Goal: Entertainment & Leisure: Consume media (video, audio)

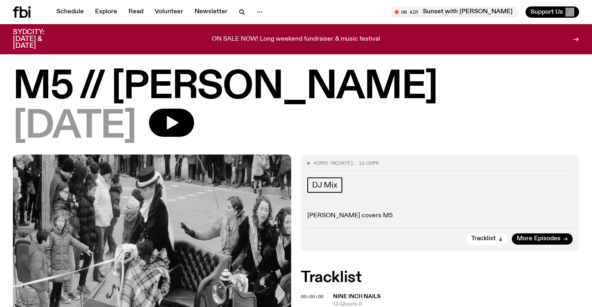
scroll to position [66, 0]
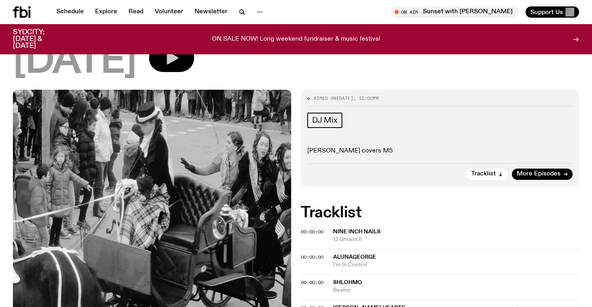
click at [194, 71] on button "button" at bounding box center [171, 58] width 45 height 28
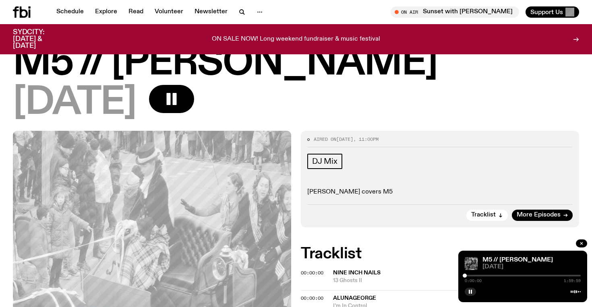
scroll to position [24, 0]
click at [467, 277] on div at bounding box center [466, 276] width 4 height 4
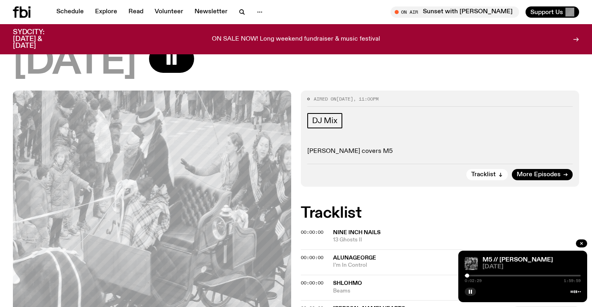
scroll to position [65, 0]
click at [470, 277] on div "0:02:31 1:59:59" at bounding box center [523, 278] width 116 height 10
click at [468, 276] on div at bounding box center [468, 276] width 4 height 4
click at [469, 276] on div at bounding box center [469, 276] width 4 height 4
click at [471, 277] on div at bounding box center [471, 276] width 4 height 4
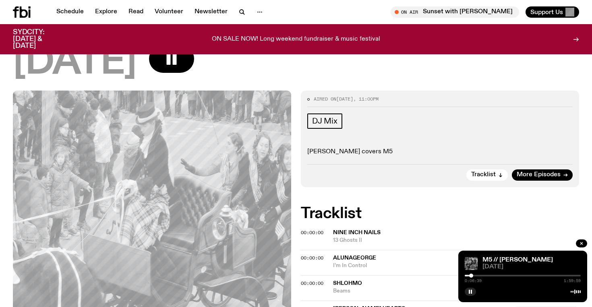
click at [473, 277] on div at bounding box center [471, 276] width 4 height 4
click at [474, 277] on div at bounding box center [474, 276] width 4 height 4
click at [476, 277] on div at bounding box center [475, 276] width 4 height 4
click at [477, 277] on div at bounding box center [477, 276] width 4 height 4
click at [478, 277] on div at bounding box center [478, 276] width 4 height 4
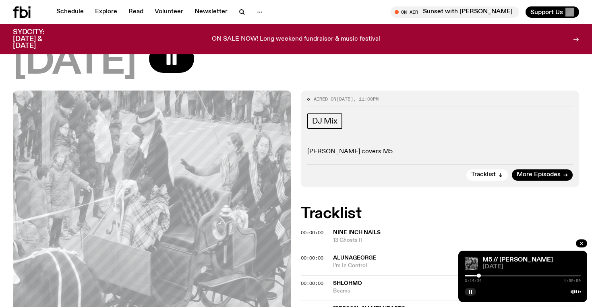
click at [479, 277] on div at bounding box center [479, 276] width 4 height 4
click at [480, 277] on div at bounding box center [480, 276] width 4 height 4
click at [482, 277] on div at bounding box center [482, 276] width 4 height 4
click at [484, 277] on div at bounding box center [484, 276] width 4 height 4
click at [485, 277] on div at bounding box center [484, 276] width 4 height 4
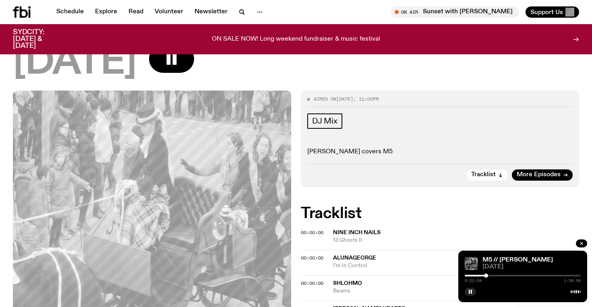
click at [487, 277] on div at bounding box center [486, 276] width 4 height 4
click at [488, 277] on div at bounding box center [487, 276] width 4 height 4
click at [488, 277] on div at bounding box center [488, 276] width 4 height 4
click at [490, 277] on div at bounding box center [490, 276] width 4 height 4
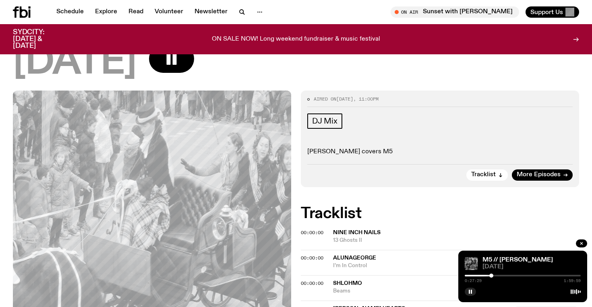
click at [491, 277] on div at bounding box center [491, 276] width 4 height 4
click at [492, 276] on div at bounding box center [492, 276] width 4 height 4
click at [493, 276] on div at bounding box center [492, 276] width 4 height 4
click at [494, 276] on div at bounding box center [493, 276] width 4 height 4
click at [494, 276] on div at bounding box center [494, 276] width 4 height 4
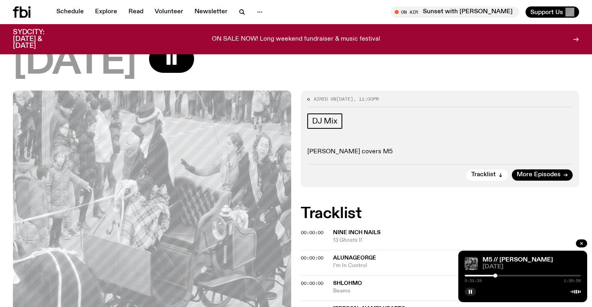
click at [496, 276] on div at bounding box center [495, 276] width 4 height 4
click at [496, 276] on div at bounding box center [496, 276] width 4 height 4
click at [498, 276] on div at bounding box center [496, 276] width 4 height 4
click at [499, 276] on div at bounding box center [498, 276] width 4 height 4
click at [501, 276] on div at bounding box center [499, 276] width 4 height 4
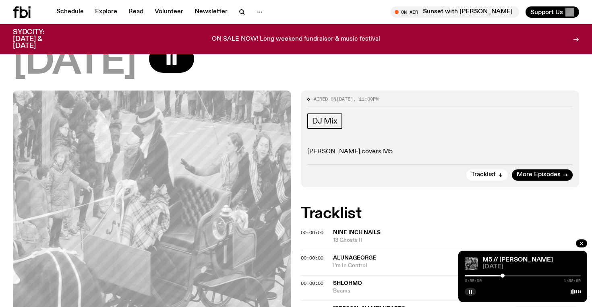
click at [503, 276] on div at bounding box center [502, 276] width 4 height 4
click at [503, 276] on div at bounding box center [503, 276] width 4 height 4
click at [505, 276] on div at bounding box center [503, 276] width 4 height 4
click at [505, 276] on div at bounding box center [505, 276] width 4 height 4
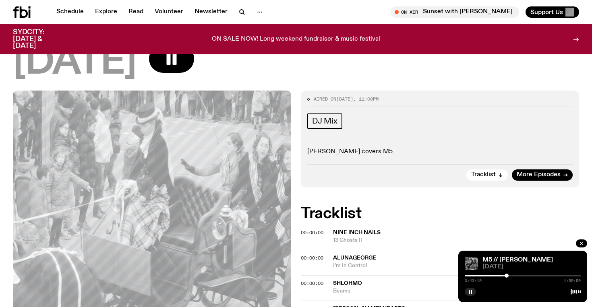
click at [507, 276] on div at bounding box center [507, 276] width 4 height 4
click at [509, 276] on div at bounding box center [507, 276] width 4 height 4
click at [510, 276] on div at bounding box center [509, 276] width 4 height 4
click at [511, 276] on div at bounding box center [511, 276] width 4 height 4
click at [513, 276] on div at bounding box center [513, 276] width 4 height 4
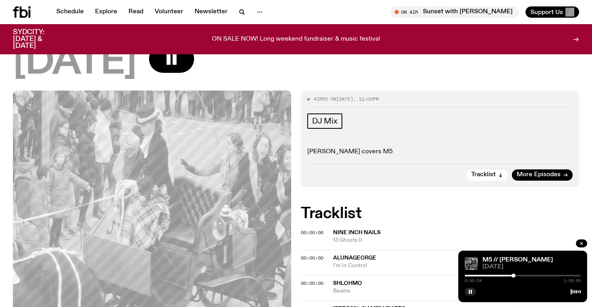
click at [515, 276] on div at bounding box center [513, 276] width 4 height 4
click at [517, 276] on div at bounding box center [517, 276] width 4 height 4
click at [518, 276] on div at bounding box center [518, 276] width 4 height 4
click at [520, 276] on div at bounding box center [518, 276] width 4 height 4
click at [521, 276] on div at bounding box center [521, 276] width 4 height 4
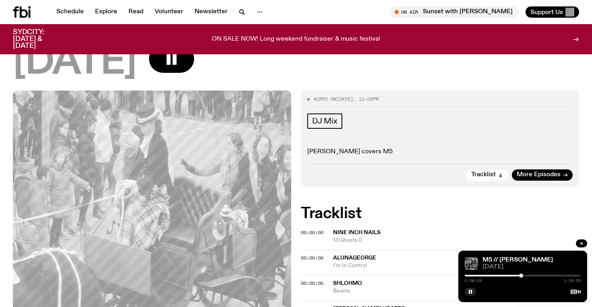
click at [522, 276] on div at bounding box center [521, 276] width 4 height 4
click at [523, 276] on div at bounding box center [522, 276] width 4 height 4
click at [524, 276] on div at bounding box center [523, 276] width 4 height 4
click at [525, 276] on div at bounding box center [525, 276] width 4 height 4
click at [527, 276] on div at bounding box center [525, 276] width 4 height 4
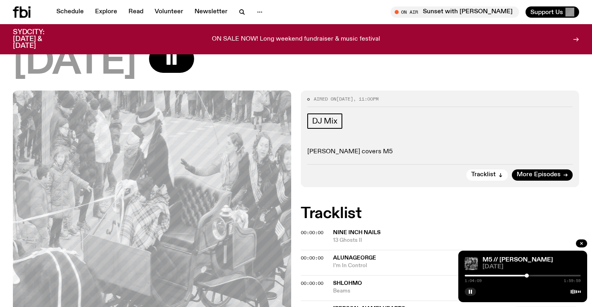
click at [528, 276] on div at bounding box center [527, 276] width 4 height 4
click at [529, 276] on div at bounding box center [529, 276] width 4 height 4
click at [530, 276] on div at bounding box center [530, 276] width 4 height 4
click at [531, 276] on div at bounding box center [531, 276] width 4 height 4
click at [532, 276] on div at bounding box center [531, 276] width 4 height 4
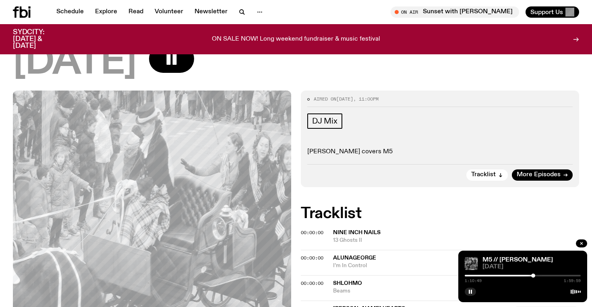
click at [534, 276] on div at bounding box center [533, 276] width 4 height 4
click at [535, 276] on div at bounding box center [534, 276] width 4 height 4
click at [538, 276] on div at bounding box center [538, 276] width 4 height 4
click at [540, 276] on div at bounding box center [538, 276] width 4 height 4
click at [544, 276] on div at bounding box center [544, 276] width 4 height 4
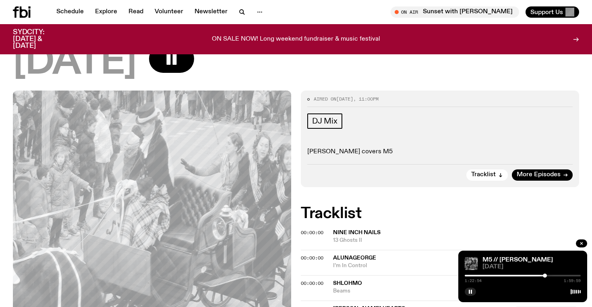
click at [546, 276] on div at bounding box center [545, 276] width 4 height 4
click at [549, 276] on div at bounding box center [549, 276] width 4 height 4
click at [550, 276] on div at bounding box center [550, 276] width 4 height 4
click at [552, 276] on div at bounding box center [551, 276] width 4 height 4
click at [554, 276] on div at bounding box center [554, 276] width 4 height 4
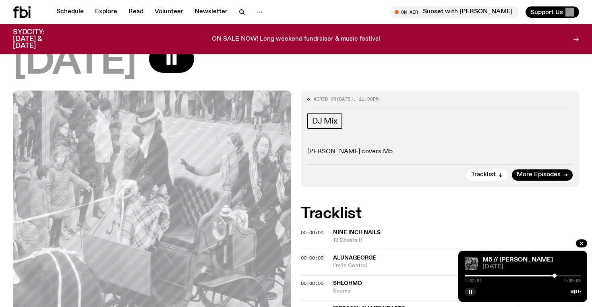
click at [556, 276] on div at bounding box center [554, 276] width 4 height 4
click at [557, 276] on div at bounding box center [556, 276] width 4 height 4
click at [559, 276] on div at bounding box center [557, 276] width 4 height 4
click at [560, 276] on div at bounding box center [560, 276] width 4 height 4
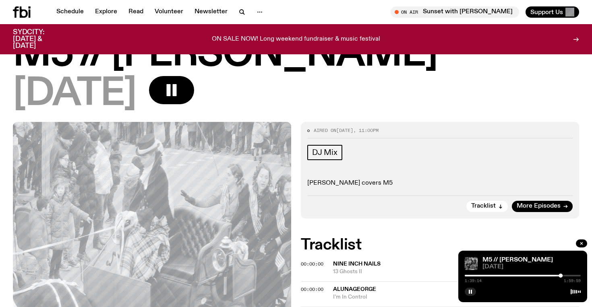
scroll to position [42, 0]
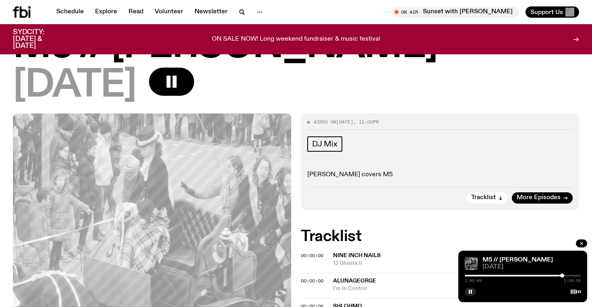
click at [562, 276] on div at bounding box center [562, 276] width 4 height 4
click at [564, 276] on div at bounding box center [564, 276] width 4 height 4
click at [568, 276] on div at bounding box center [568, 276] width 4 height 4
click at [570, 276] on div at bounding box center [568, 276] width 4 height 4
click at [573, 276] on div at bounding box center [571, 276] width 4 height 4
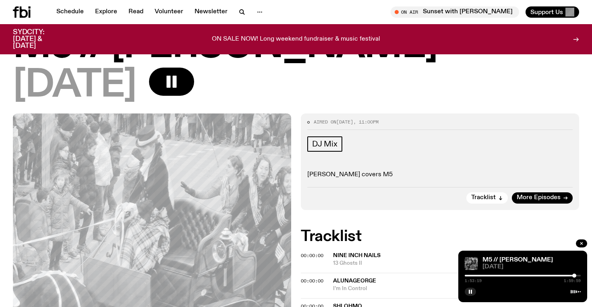
click at [575, 276] on div at bounding box center [574, 276] width 4 height 4
click at [577, 276] on div at bounding box center [575, 276] width 4 height 4
click at [579, 276] on div at bounding box center [578, 276] width 4 height 4
